Goal: Navigation & Orientation: Find specific page/section

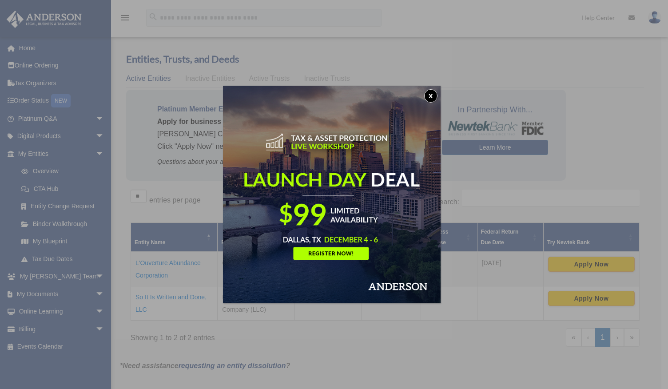
click at [430, 95] on button "x" at bounding box center [430, 95] width 13 height 13
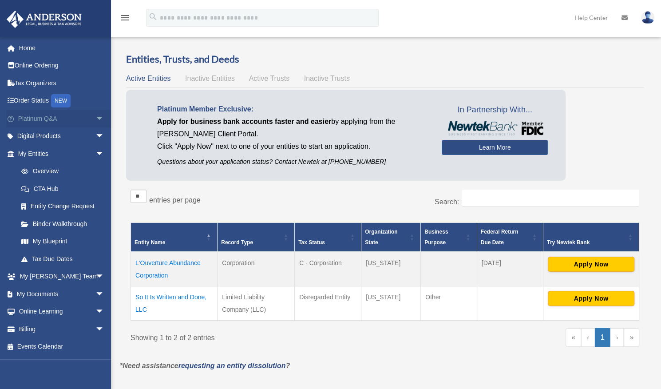
click at [96, 118] on span "arrow_drop_down" at bounding box center [105, 119] width 18 height 18
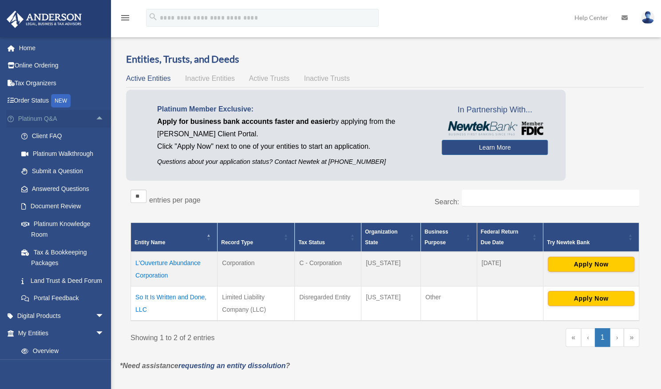
click at [96, 118] on span "arrow_drop_up" at bounding box center [105, 119] width 18 height 18
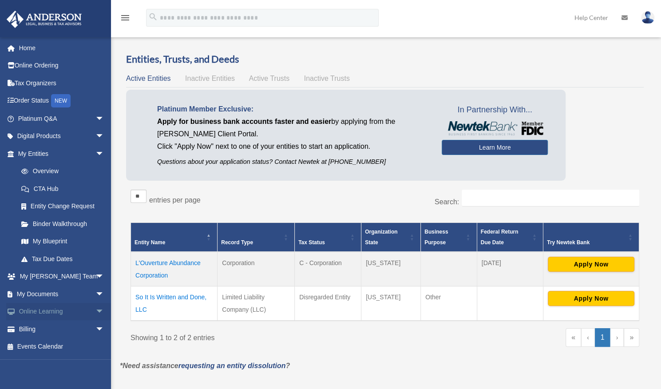
click at [96, 311] on span "arrow_drop_down" at bounding box center [105, 312] width 18 height 18
click at [96, 311] on span "arrow_drop_up" at bounding box center [105, 312] width 18 height 18
click at [96, 278] on span "arrow_drop_down" at bounding box center [105, 277] width 18 height 18
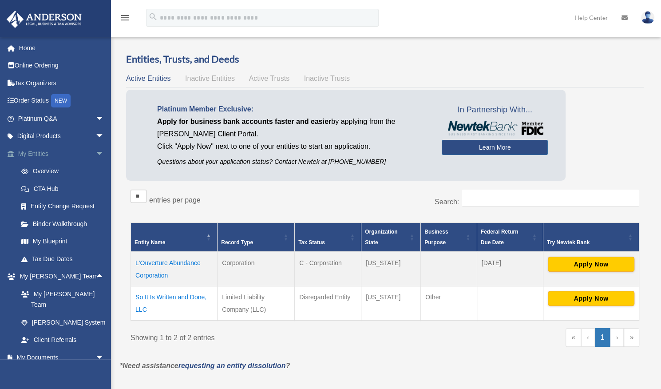
click at [96, 155] on span "arrow_drop_down" at bounding box center [105, 154] width 18 height 18
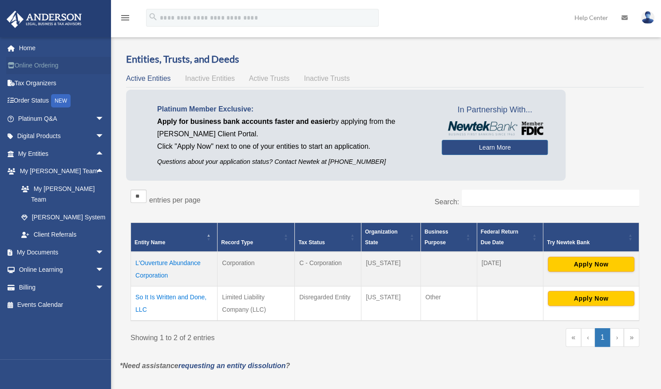
click at [48, 64] on link "Online Ordering" at bounding box center [61, 66] width 111 height 18
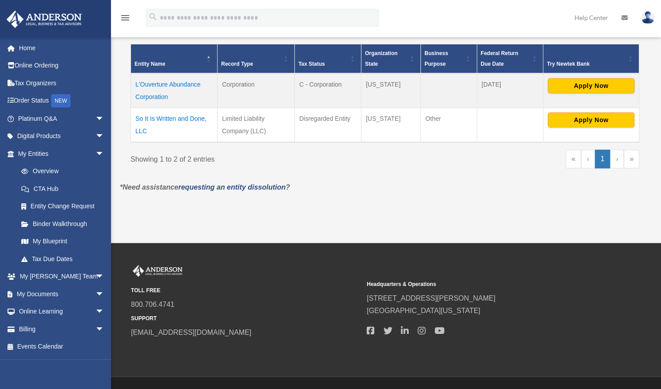
scroll to position [179, 0]
click at [96, 135] on span "arrow_drop_down" at bounding box center [105, 136] width 18 height 18
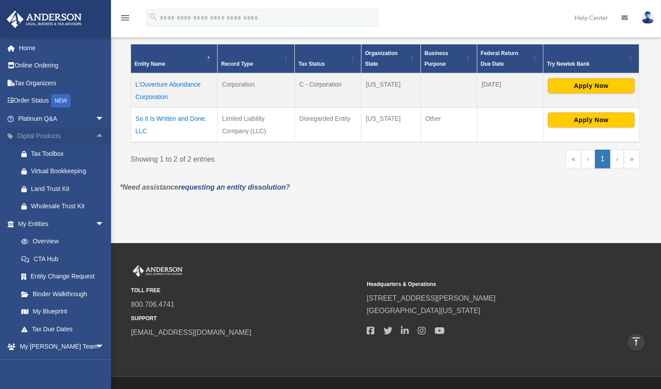
click at [96, 135] on span "arrow_drop_up" at bounding box center [105, 136] width 18 height 18
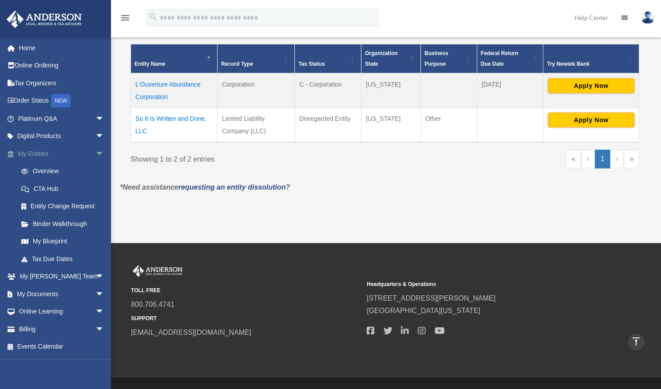
click at [96, 149] on span "arrow_drop_down" at bounding box center [105, 154] width 18 height 18
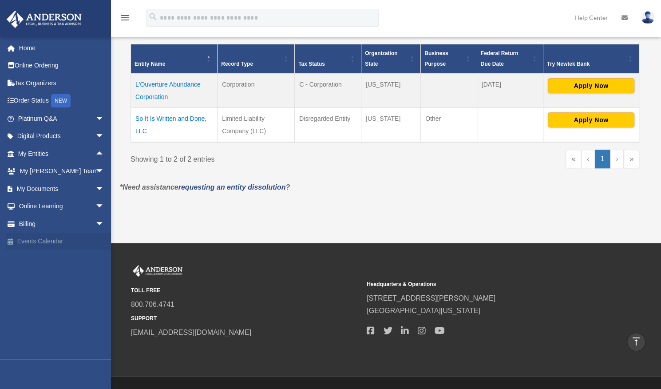
click at [43, 238] on link "Events Calendar" at bounding box center [61, 242] width 111 height 18
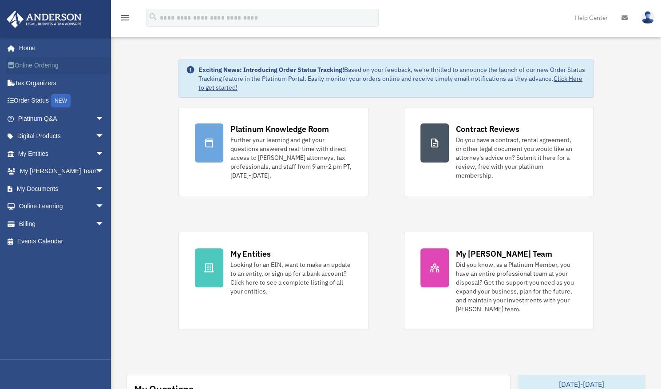
click at [42, 64] on link "Online Ordering" at bounding box center [61, 66] width 111 height 18
click at [96, 138] on span "arrow_drop_down" at bounding box center [105, 136] width 18 height 18
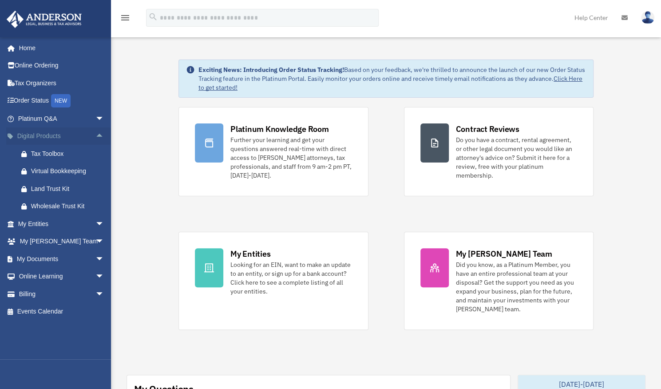
click at [96, 138] on span "arrow_drop_up" at bounding box center [105, 136] width 18 height 18
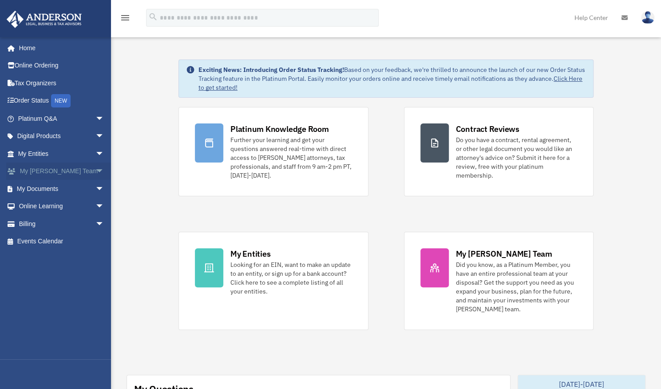
click at [96, 172] on span "arrow_drop_down" at bounding box center [105, 172] width 18 height 18
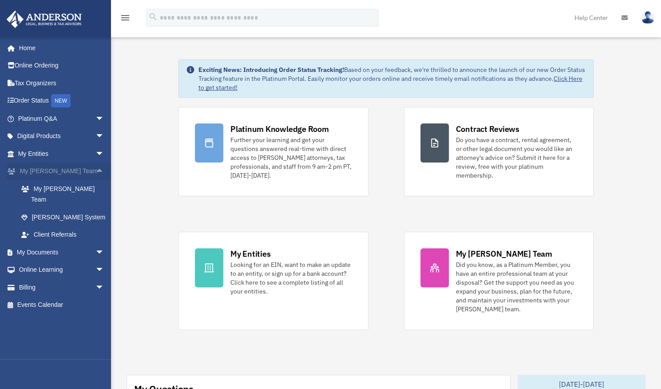
click at [96, 172] on span "arrow_drop_up" at bounding box center [105, 172] width 18 height 18
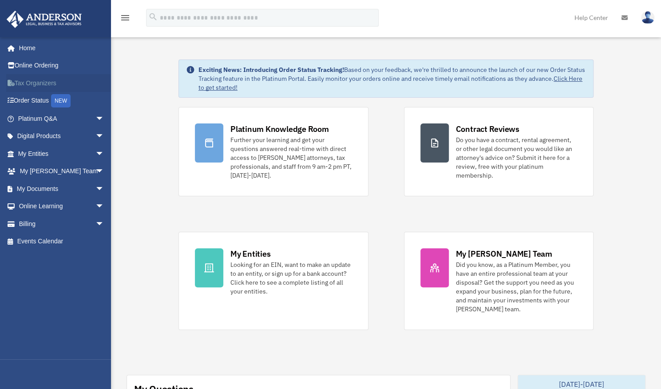
click at [35, 82] on link "Tax Organizers" at bounding box center [61, 83] width 111 height 18
click at [96, 116] on span "arrow_drop_down" at bounding box center [105, 119] width 18 height 18
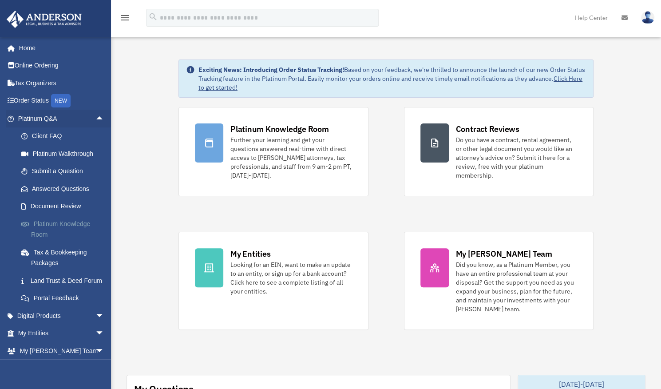
click at [46, 221] on link "Platinum Knowledge Room" at bounding box center [64, 229] width 105 height 28
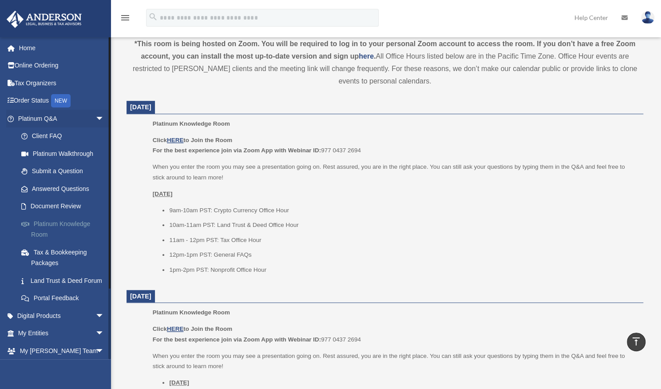
scroll to position [299, 0]
